Goal: Task Accomplishment & Management: Use online tool/utility

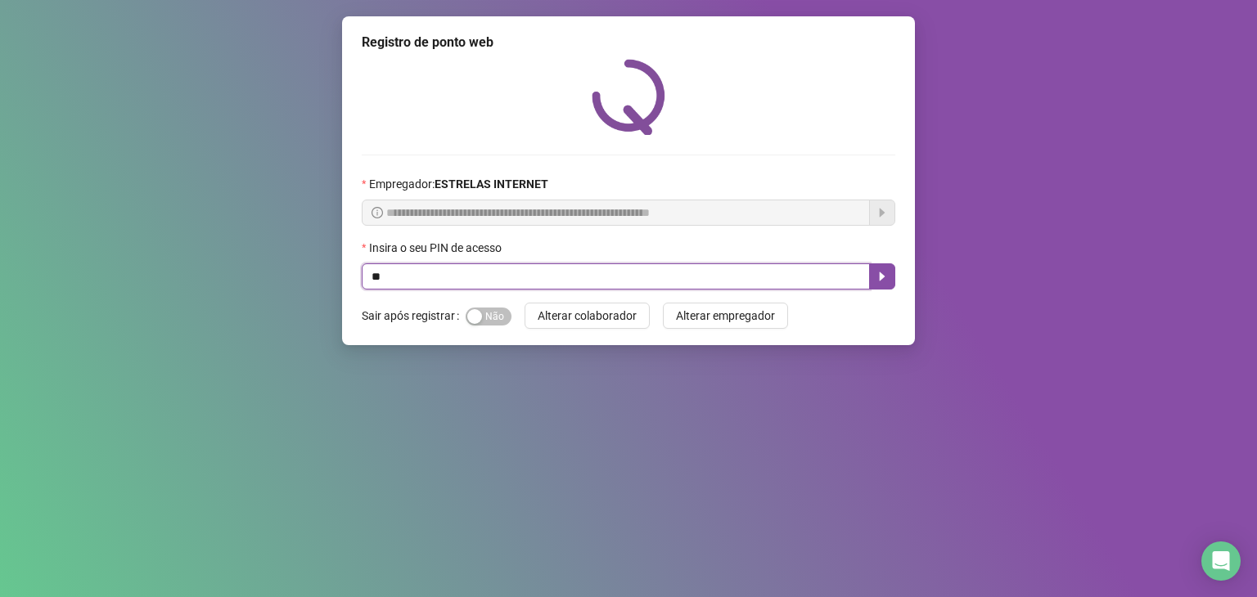
type input "*"
type input "*****"
click at [876, 273] on icon "caret-right" at bounding box center [882, 276] width 13 height 13
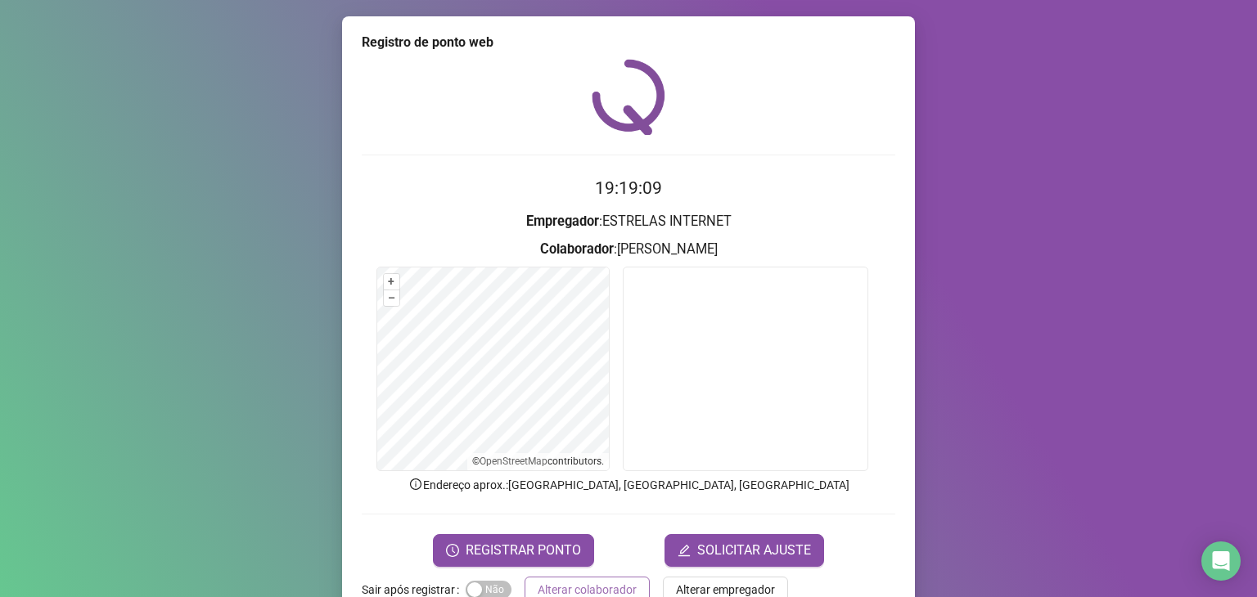
click at [606, 583] on span "Alterar colaborador" at bounding box center [587, 590] width 99 height 18
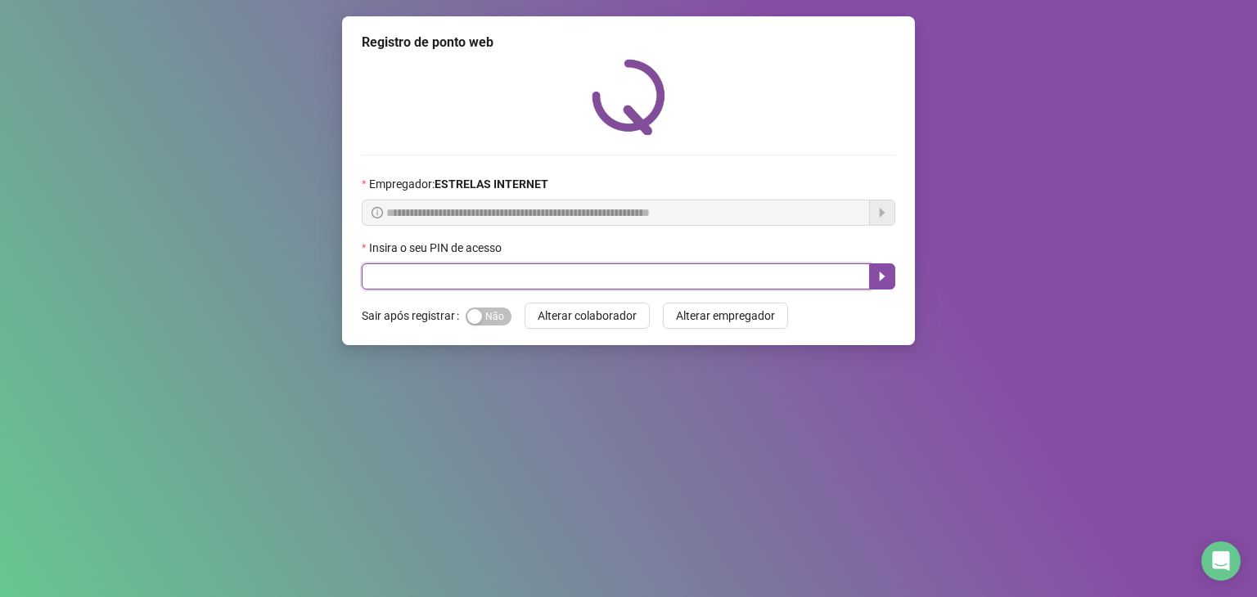
click at [605, 280] on input "text" at bounding box center [616, 277] width 508 height 26
type input "*****"
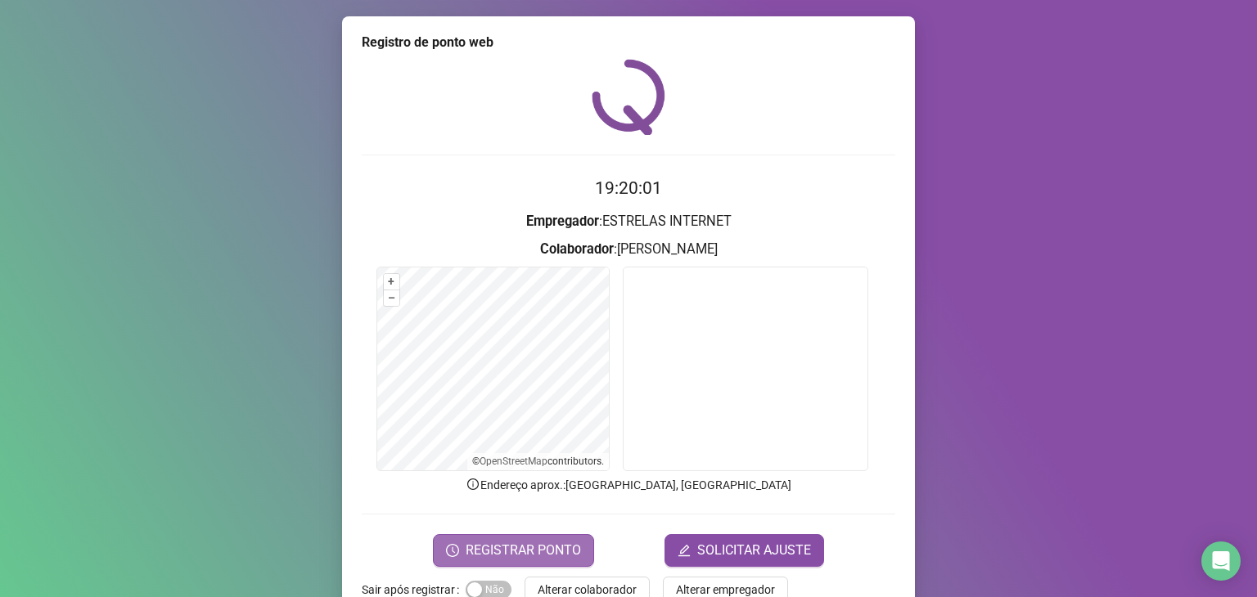
click at [498, 546] on span "REGISTRAR PONTO" at bounding box center [523, 551] width 115 height 20
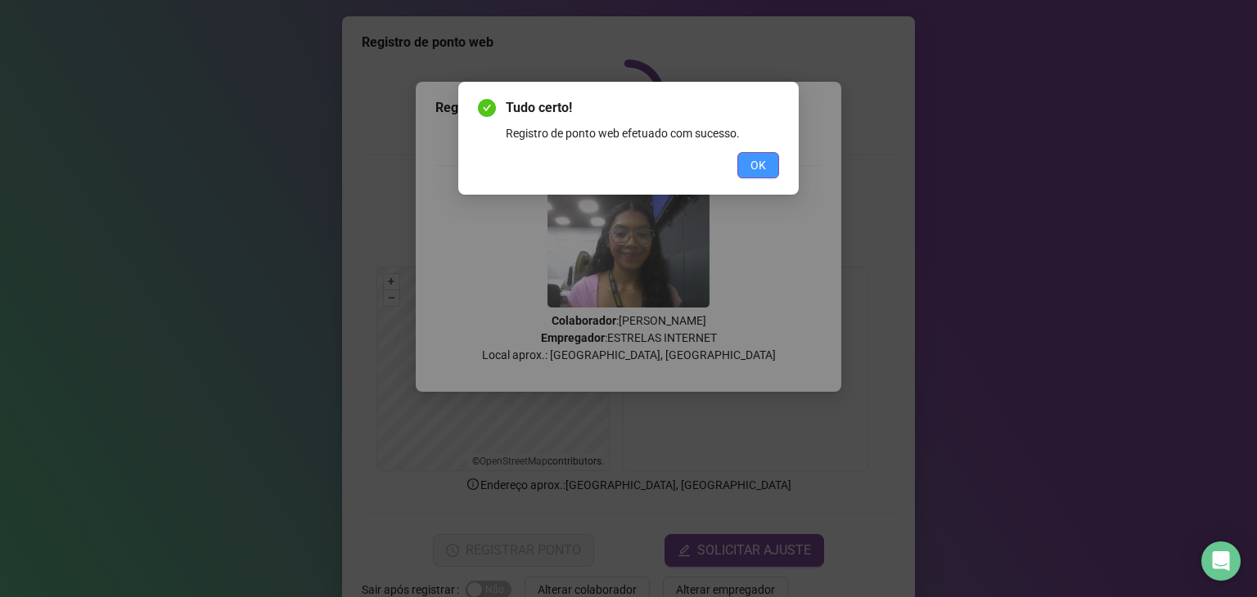
click at [753, 173] on span "OK" at bounding box center [758, 165] width 16 height 18
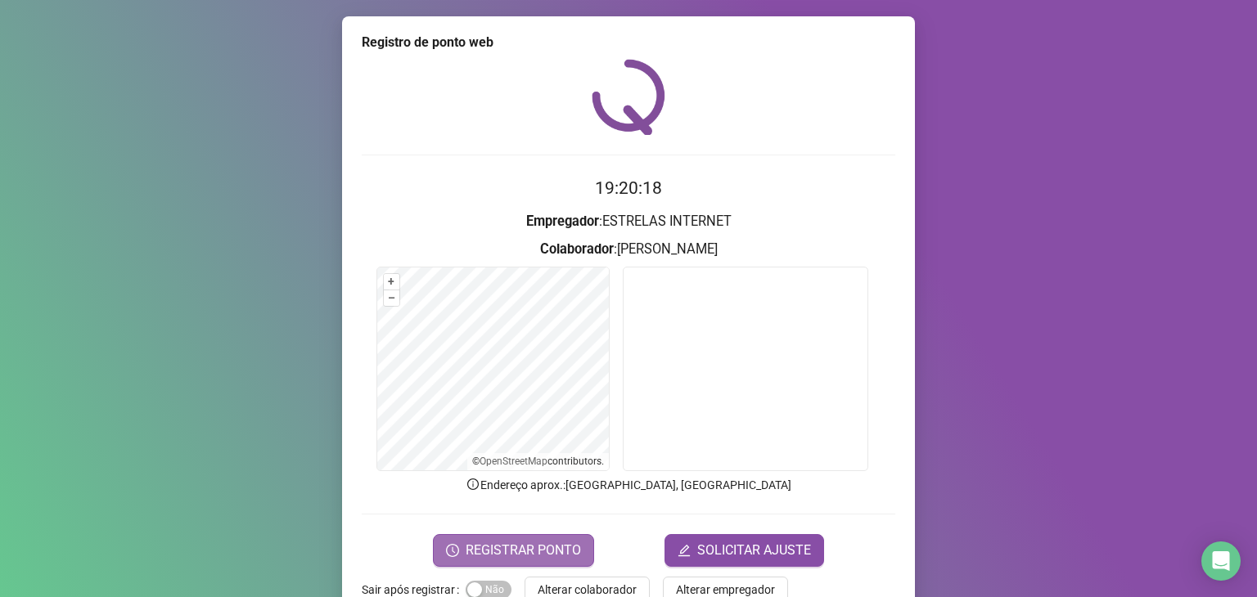
click at [569, 558] on span "REGISTRAR PONTO" at bounding box center [523, 551] width 115 height 20
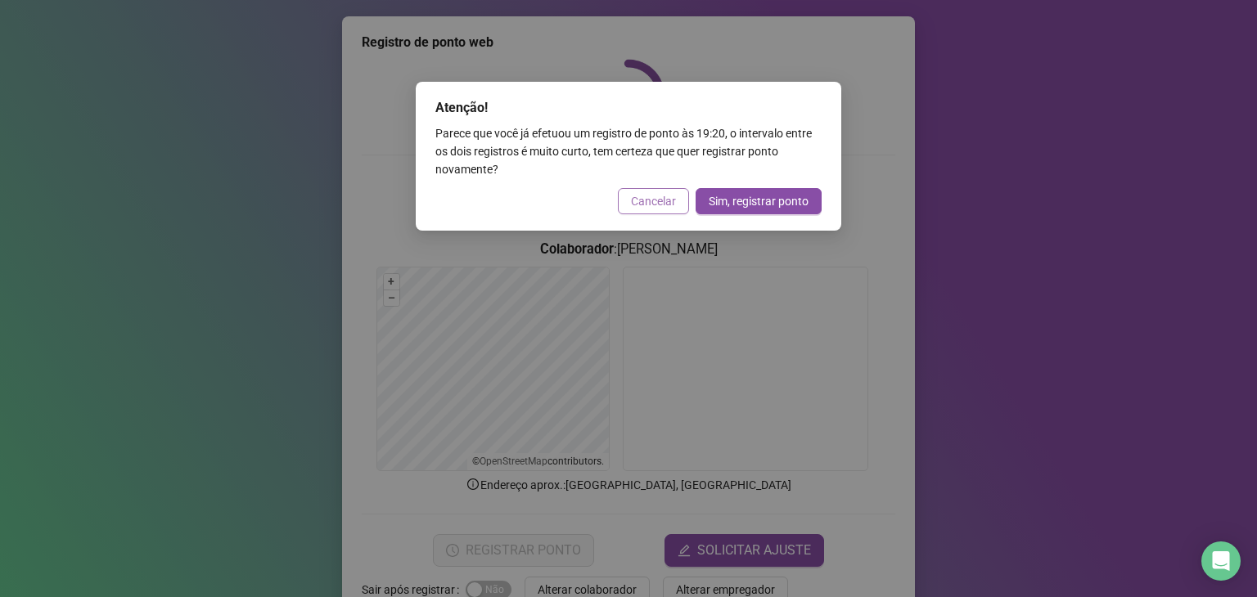
click at [655, 196] on span "Cancelar" at bounding box center [653, 201] width 45 height 18
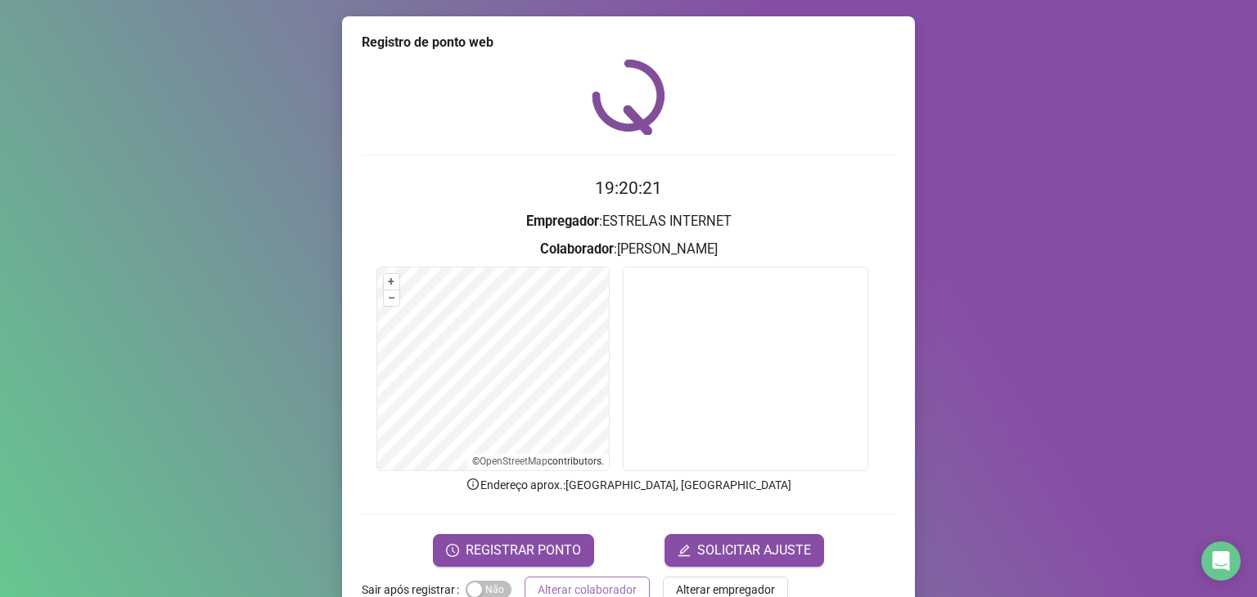
click at [598, 579] on button "Alterar colaborador" at bounding box center [587, 590] width 125 height 26
